Goal: Task Accomplishment & Management: Manage account settings

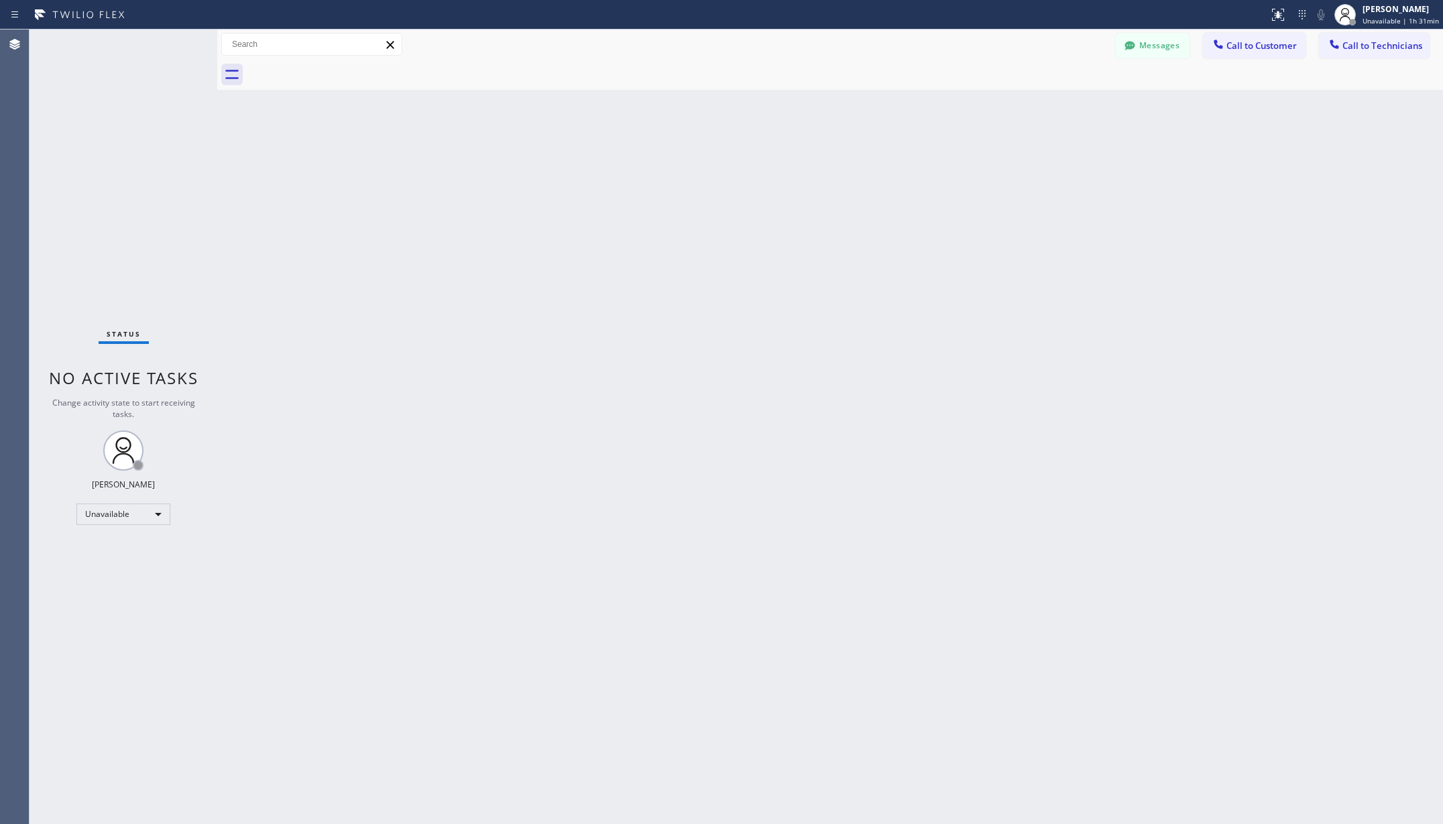
click at [304, 301] on div "Back to Dashboard Change Sender ID Customers Technicians AA [PERSON_NAME] [DATE…" at bounding box center [829, 426] width 1225 height 794
click at [361, 367] on div "Back to Dashboard Change Sender ID Customers Technicians AA [PERSON_NAME] [DATE…" at bounding box center [829, 426] width 1225 height 794
click at [327, 339] on div "Back to Dashboard Change Sender ID Customers Technicians AA [PERSON_NAME] [DATE…" at bounding box center [829, 426] width 1225 height 794
click at [1148, 43] on button "Messages" at bounding box center [1152, 45] width 74 height 25
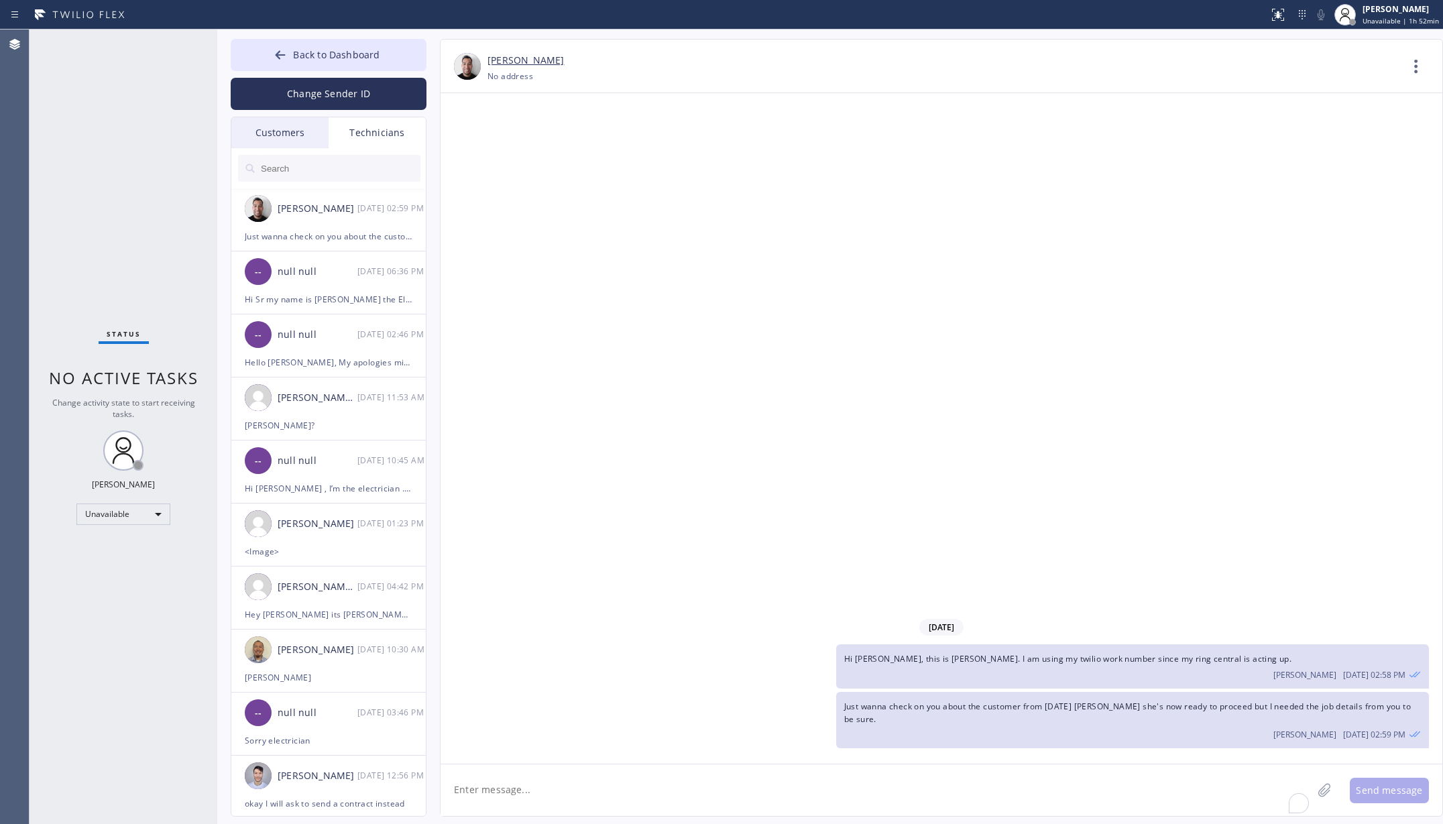
click at [277, 170] on input "text" at bounding box center [339, 168] width 161 height 27
click at [274, 129] on div "Customers" at bounding box center [279, 132] width 97 height 31
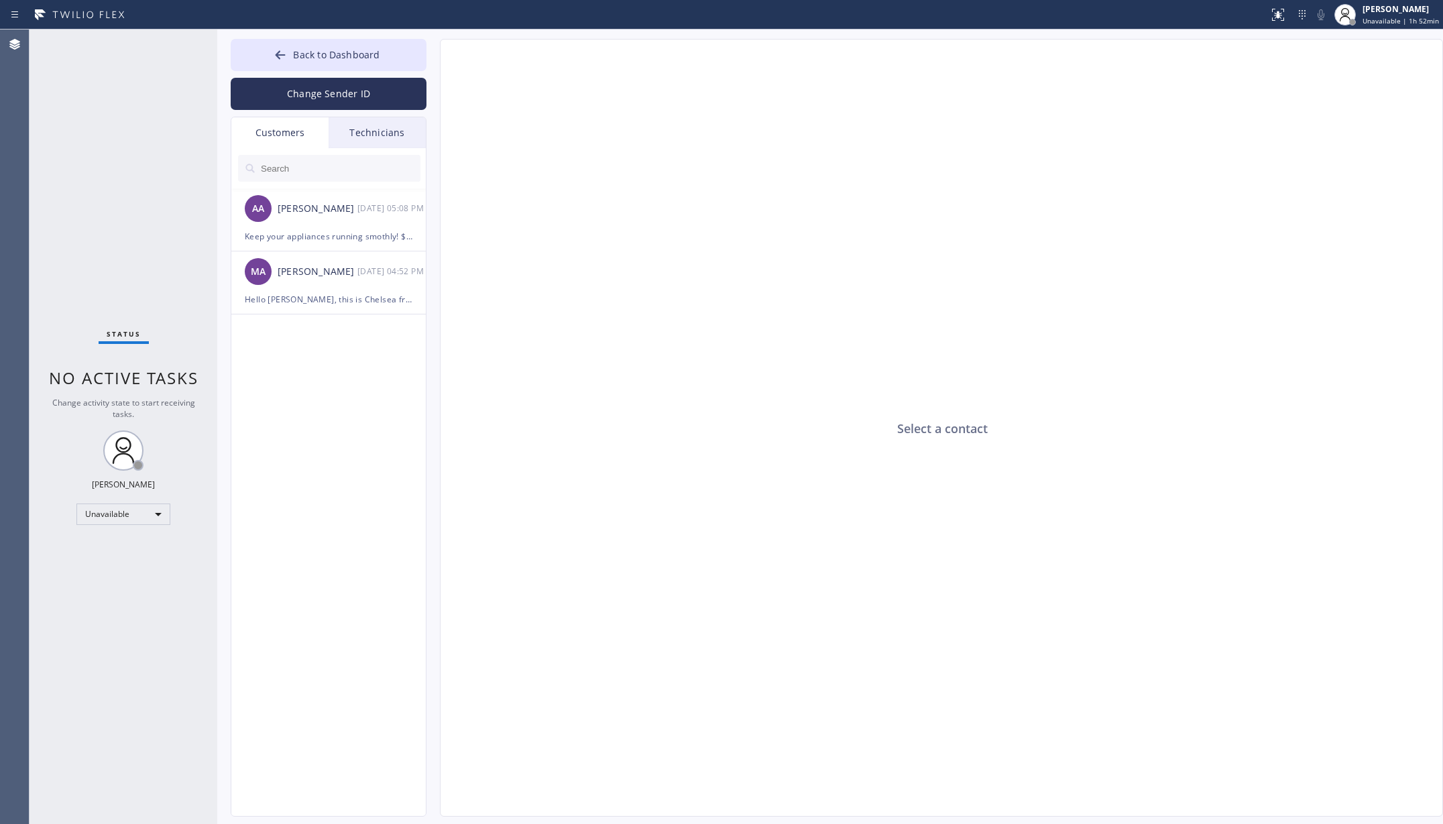
click at [366, 126] on div "Technicians" at bounding box center [376, 132] width 97 height 31
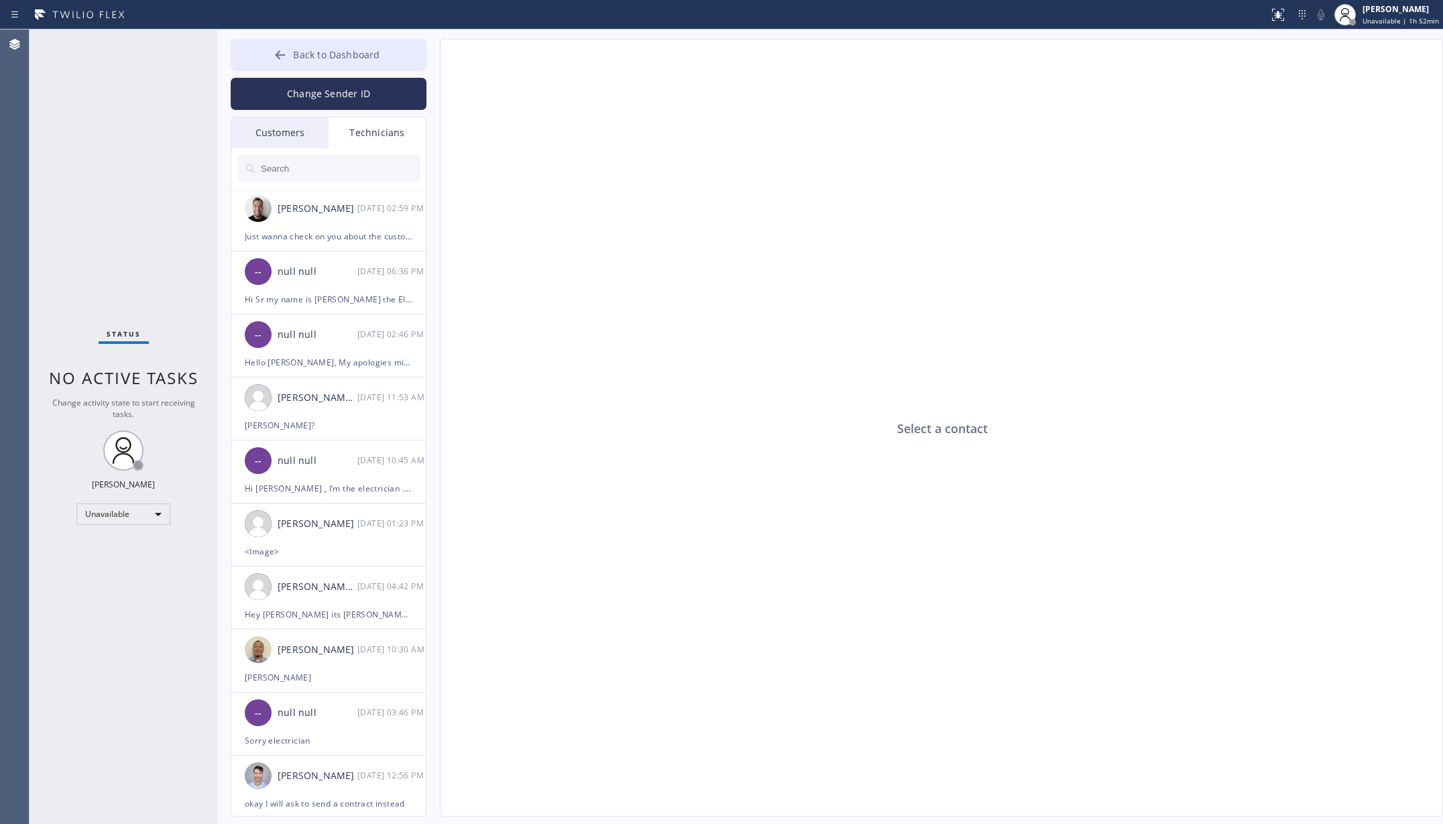
click at [294, 57] on span "Back to Dashboard" at bounding box center [336, 54] width 86 height 13
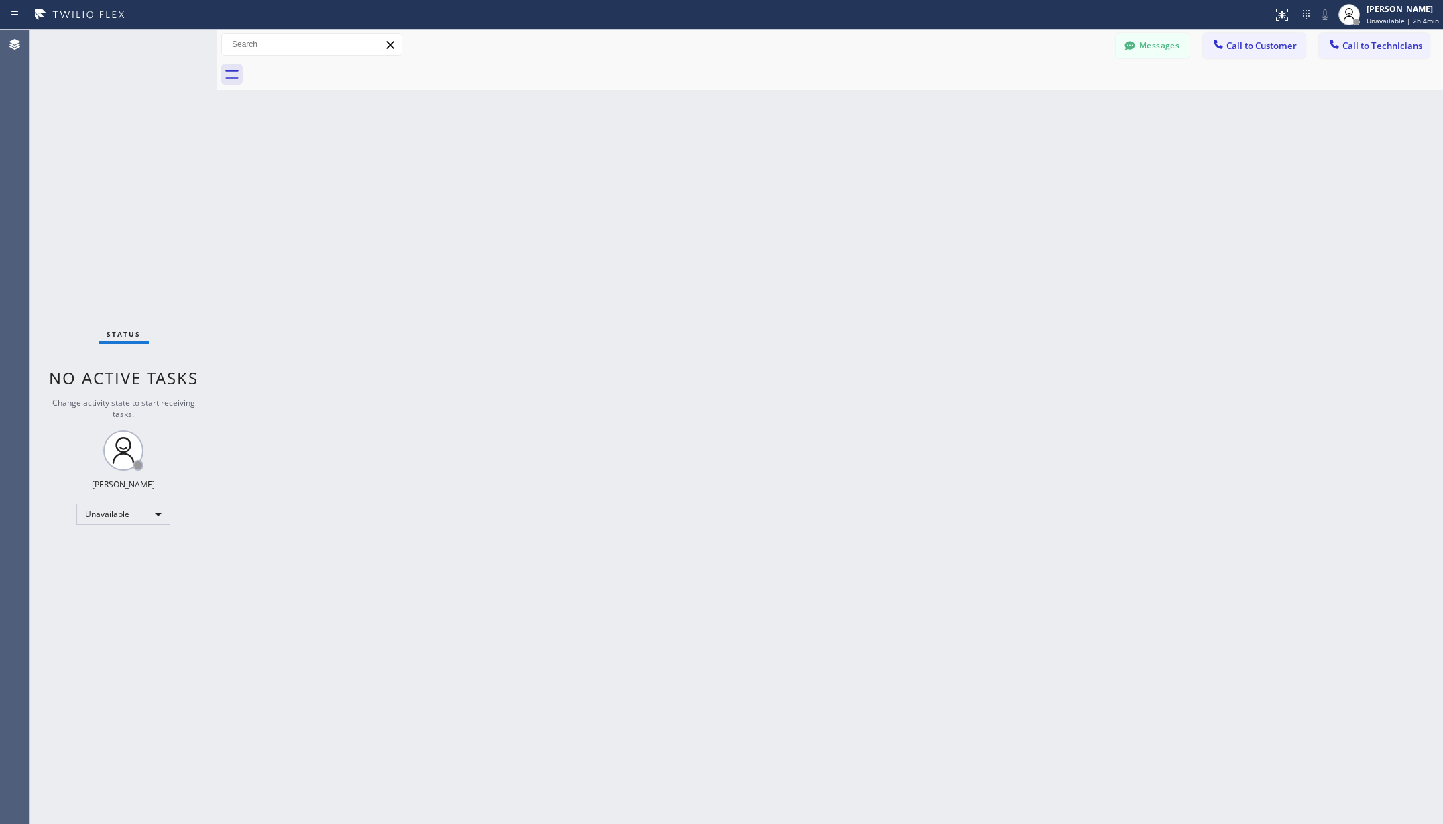
click at [302, 200] on div "Back to Dashboard Change Sender ID Customers Technicians AA [PERSON_NAME] [DATE…" at bounding box center [829, 426] width 1225 height 794
click at [1403, 15] on div "[PERSON_NAME] Unavailable | 2h 4min" at bounding box center [1403, 14] width 79 height 23
drag, startPoint x: 609, startPoint y: 320, endPoint x: 451, endPoint y: 253, distance: 171.2
click at [571, 309] on div "Back to Dashboard Change Sender ID Customers Technicians AA [PERSON_NAME] [DATE…" at bounding box center [829, 426] width 1225 height 794
click at [1379, 19] on span "Unavailable | 2h 5min" at bounding box center [1402, 20] width 72 height 9
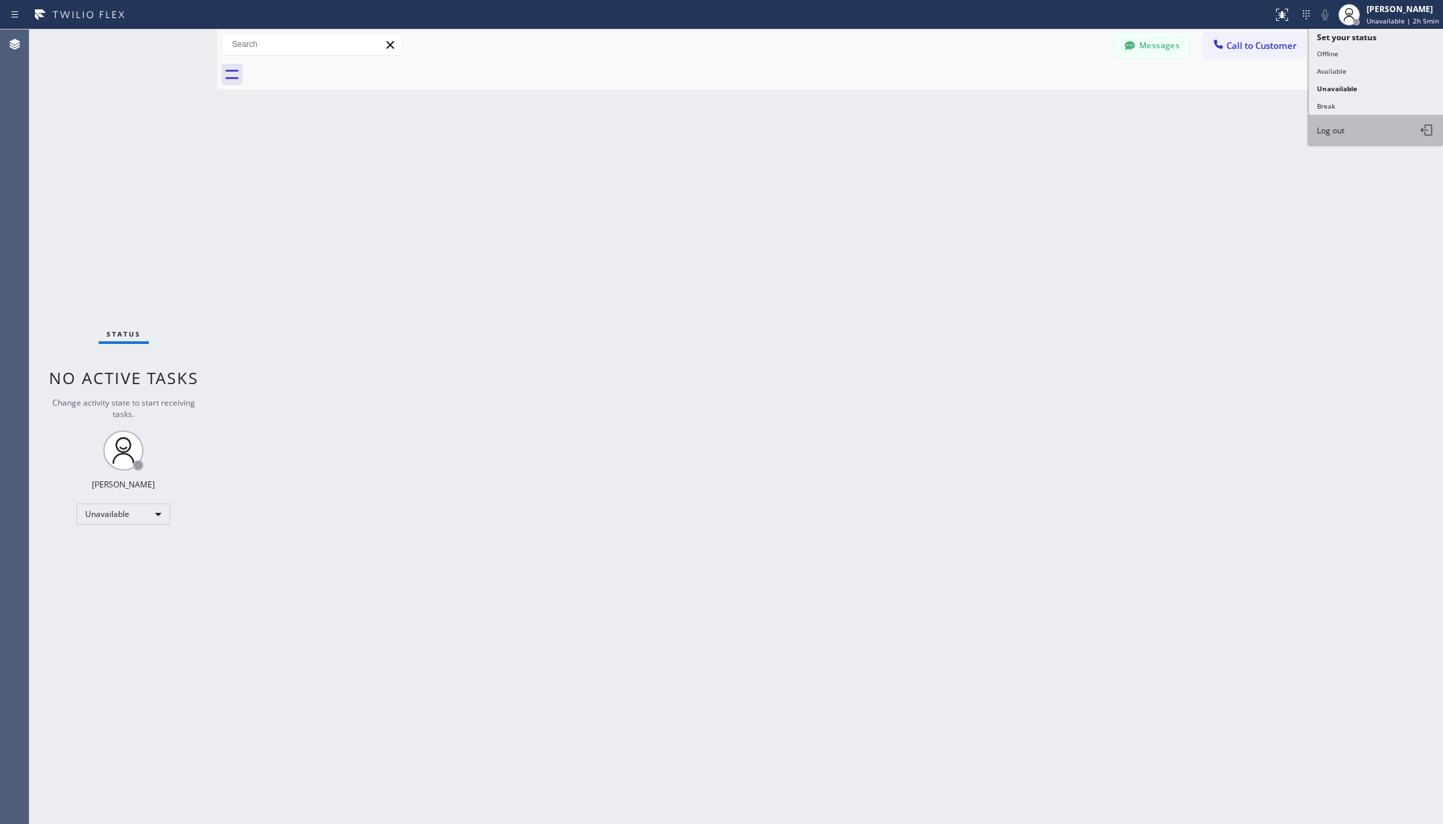
click at [1347, 132] on button "Log out" at bounding box center [1376, 129] width 134 height 29
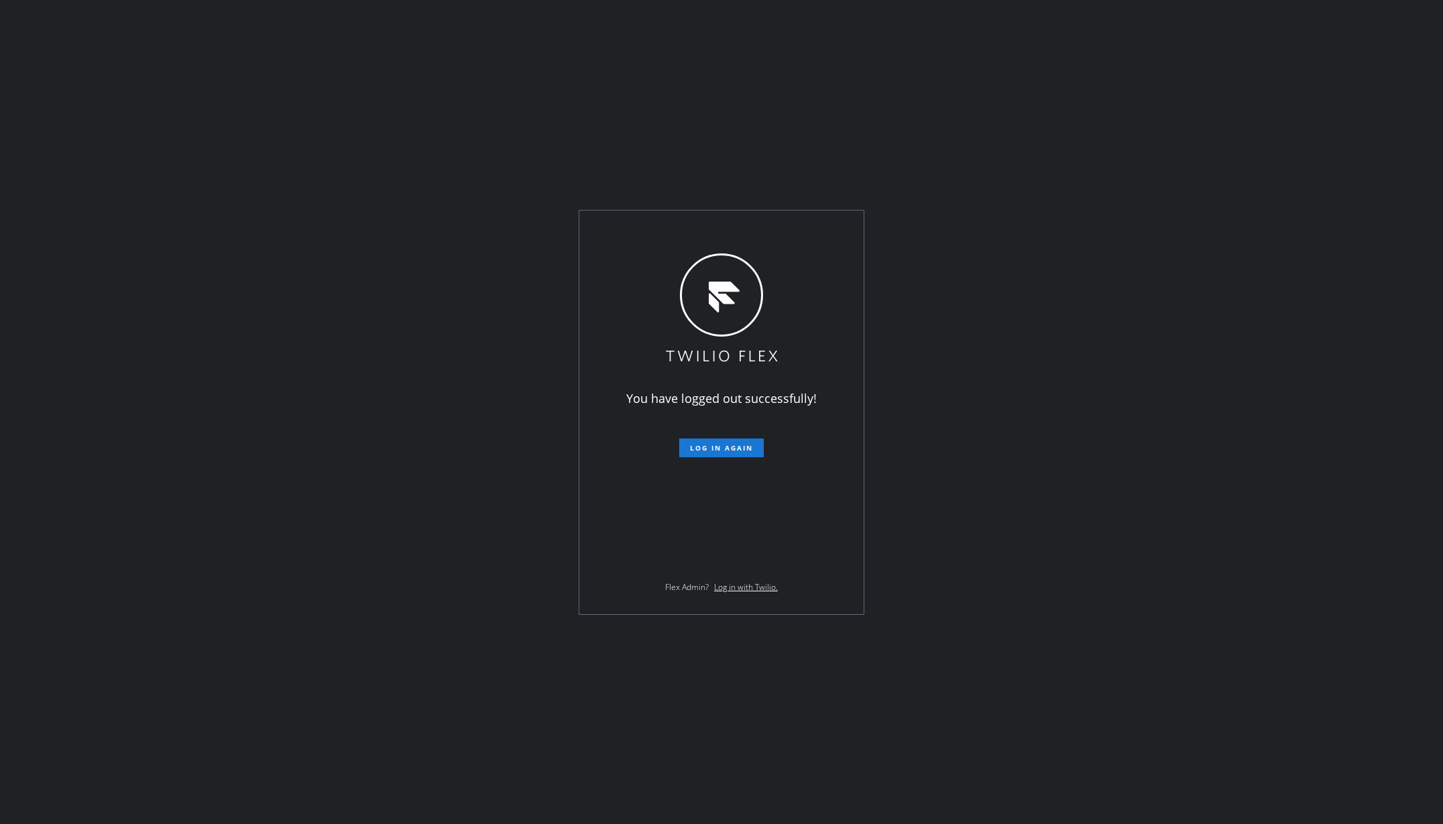
click at [323, 261] on div "You have logged out successfully! Log in again Flex Admin? Log in with Twilio." at bounding box center [721, 412] width 1443 height 824
